Goal: Transaction & Acquisition: Download file/media

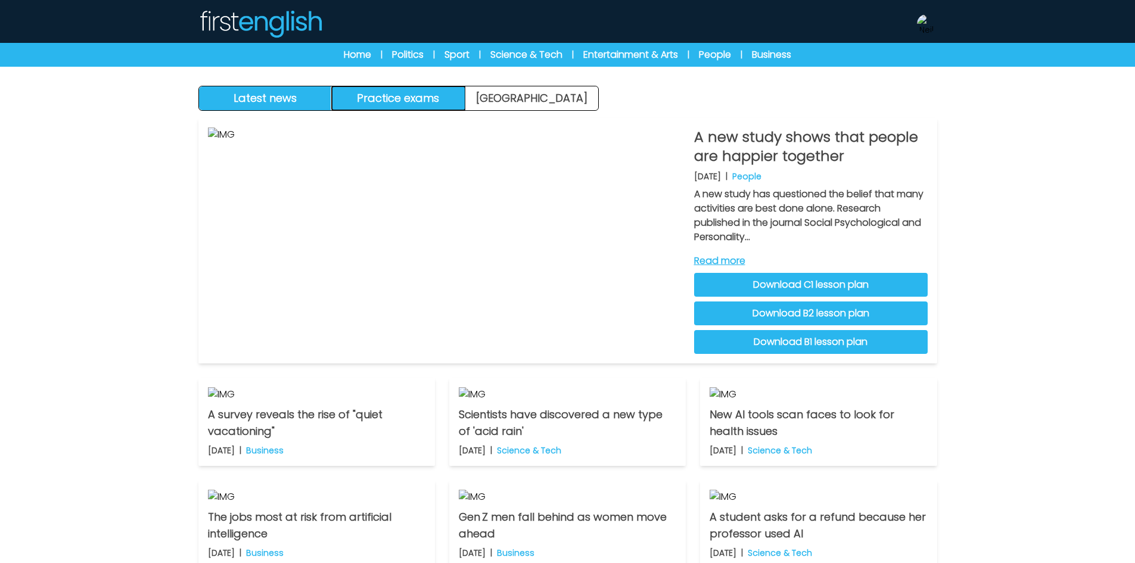
click at [410, 101] on button "Practice exams" at bounding box center [398, 98] width 133 height 24
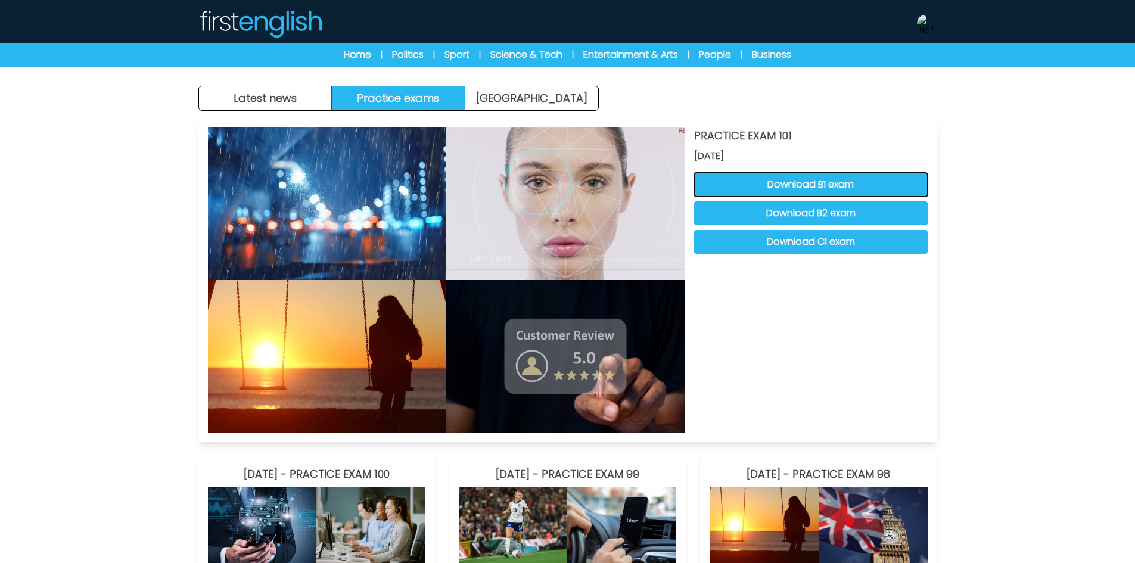
click at [827, 182] on button "Download B1 exam" at bounding box center [811, 185] width 234 height 24
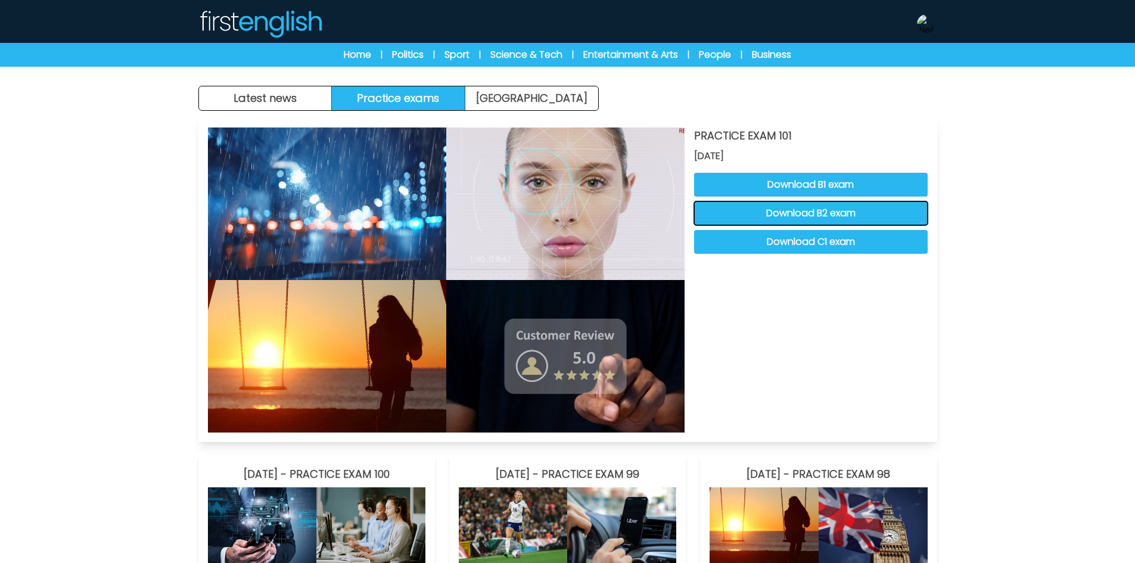
click at [782, 215] on button "Download B2 exam" at bounding box center [811, 213] width 234 height 24
click at [802, 245] on button "Download C1 exam" at bounding box center [811, 242] width 234 height 24
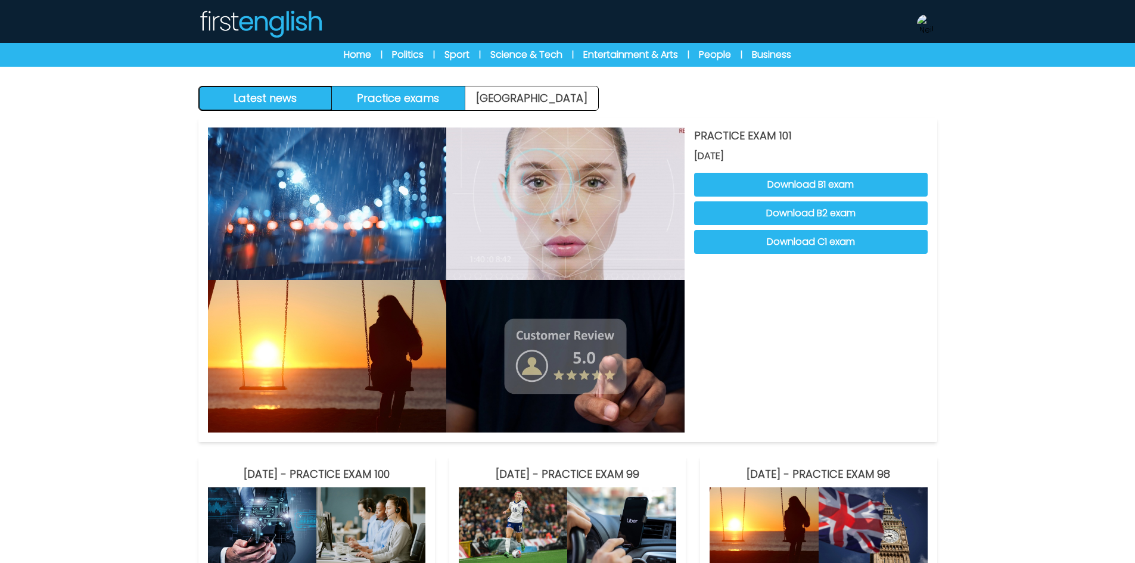
click at [251, 93] on button "Latest news" at bounding box center [265, 98] width 133 height 24
